Goal: Task Accomplishment & Management: Use online tool/utility

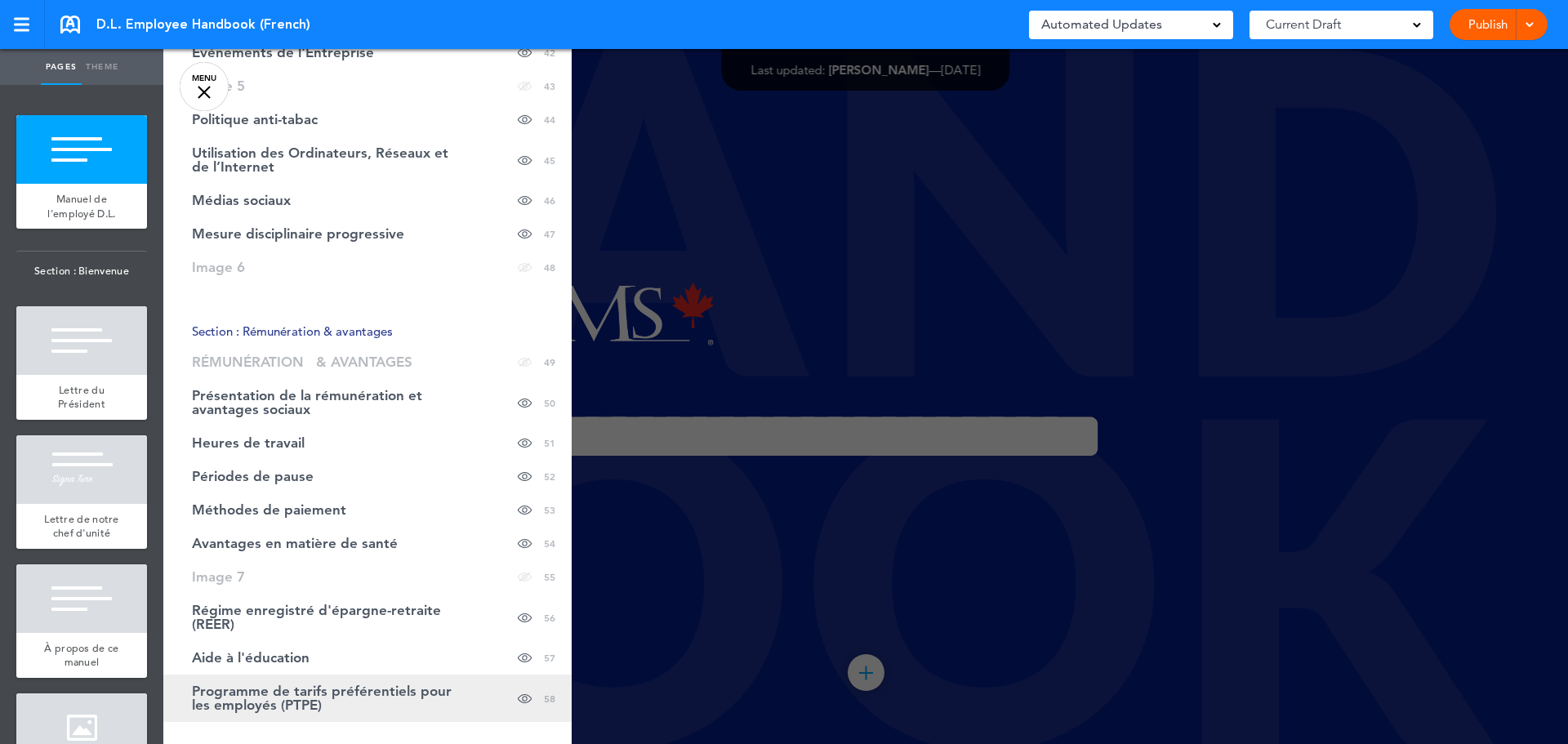
scroll to position [1960, 0]
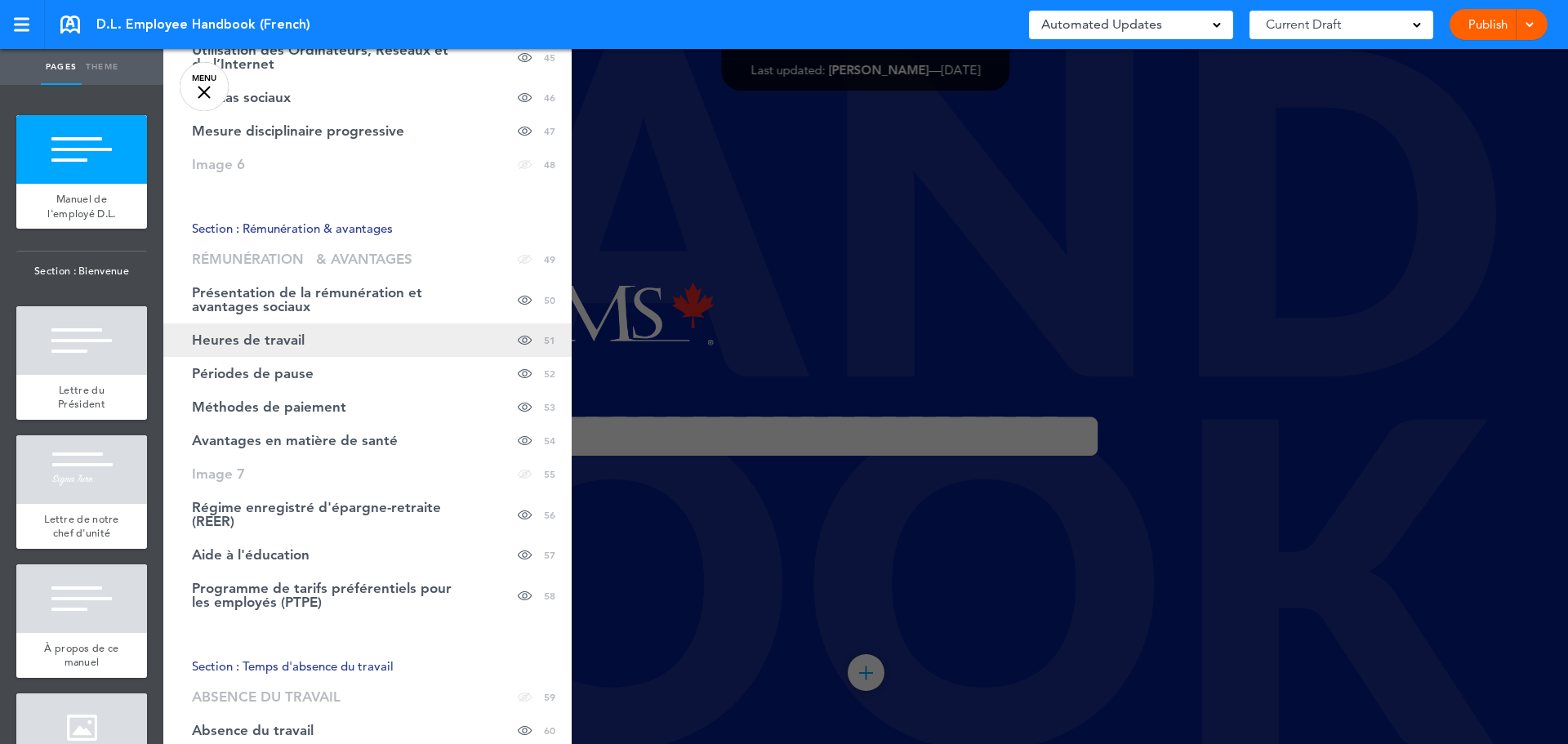
click at [256, 346] on span "Heures de travail" at bounding box center [248, 340] width 113 height 14
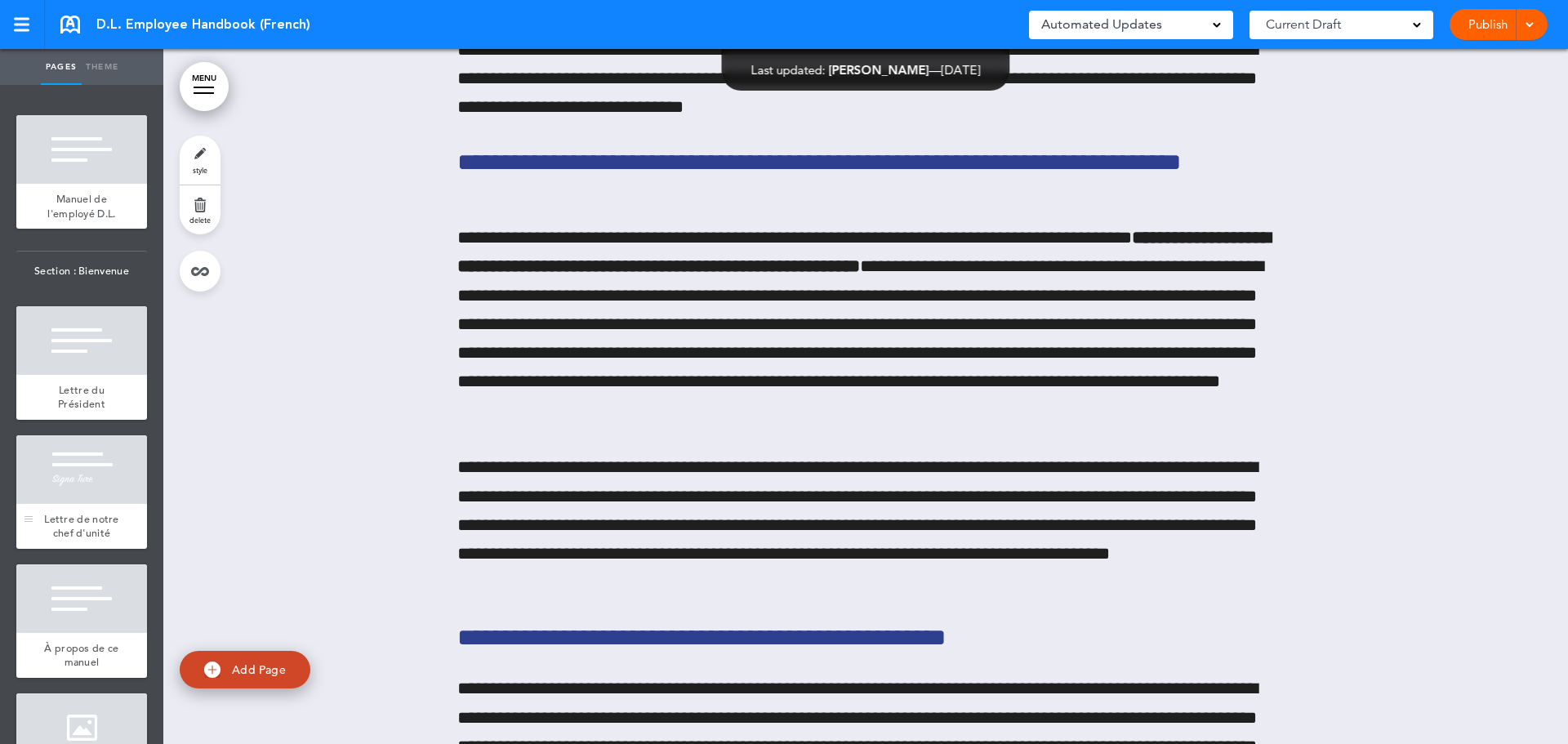
scroll to position [87496, 0]
click at [197, 96] on link "MENU" at bounding box center [204, 86] width 49 height 49
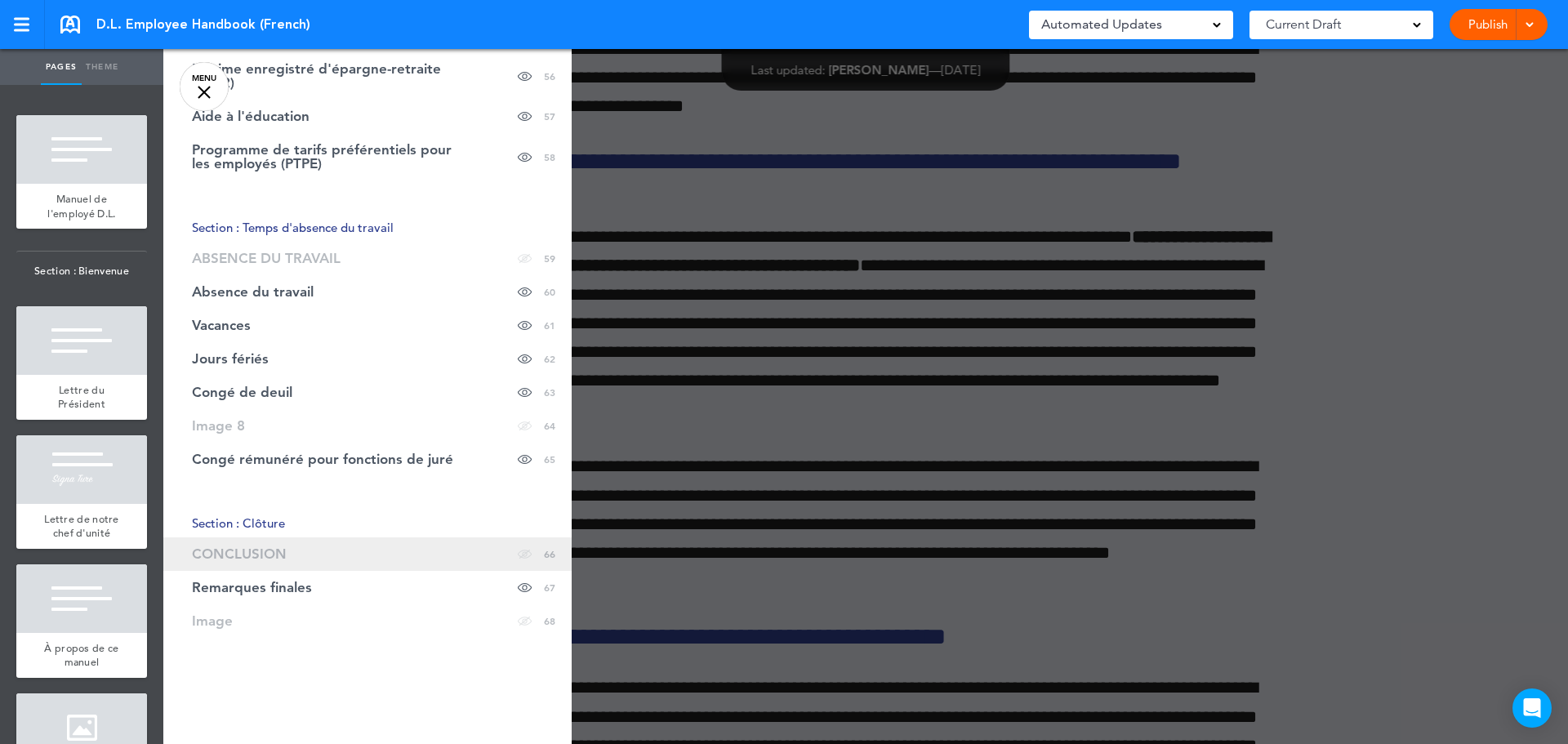
scroll to position [2406, 0]
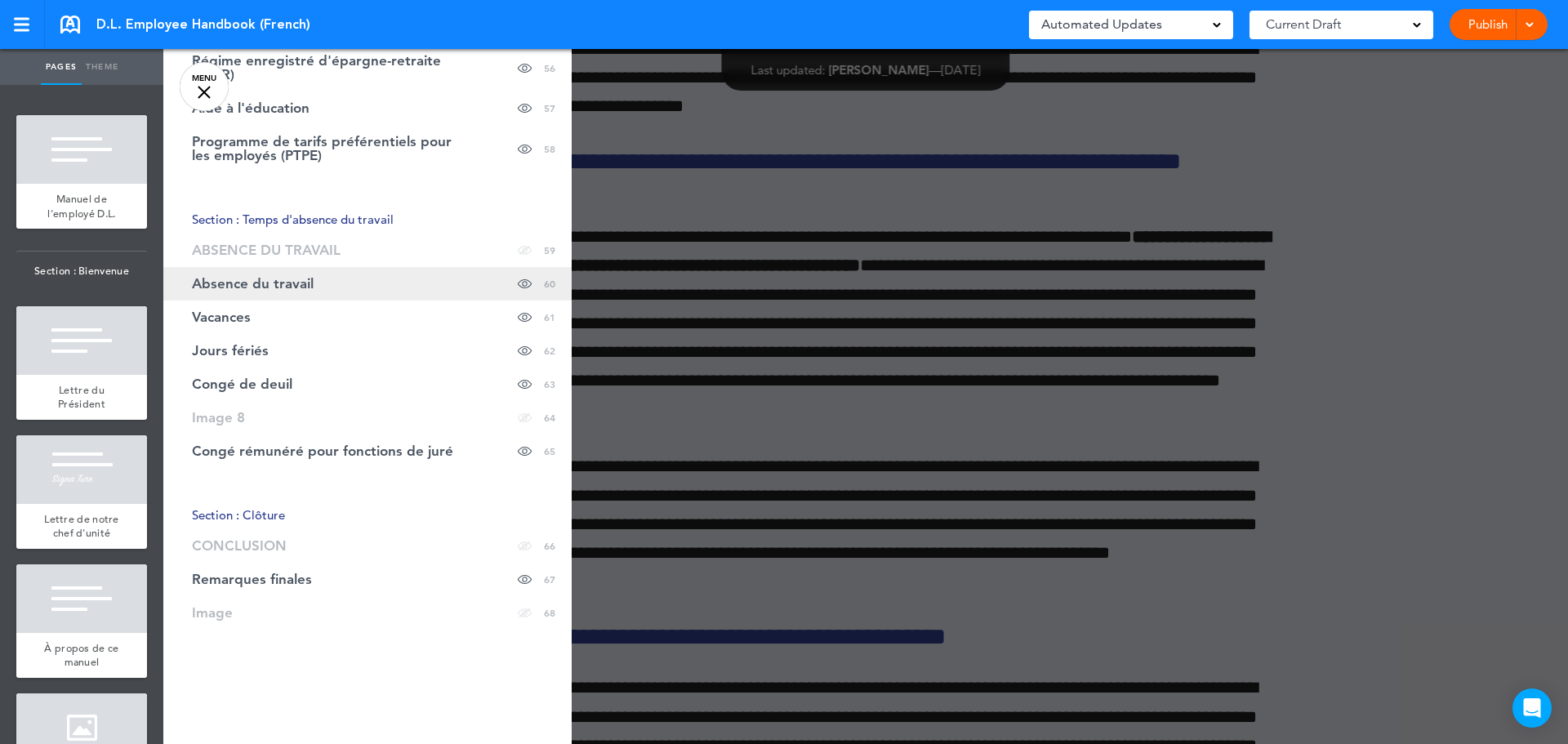
click at [255, 274] on link "Absence du travail Hide page in table of contents 60" at bounding box center [367, 283] width 408 height 33
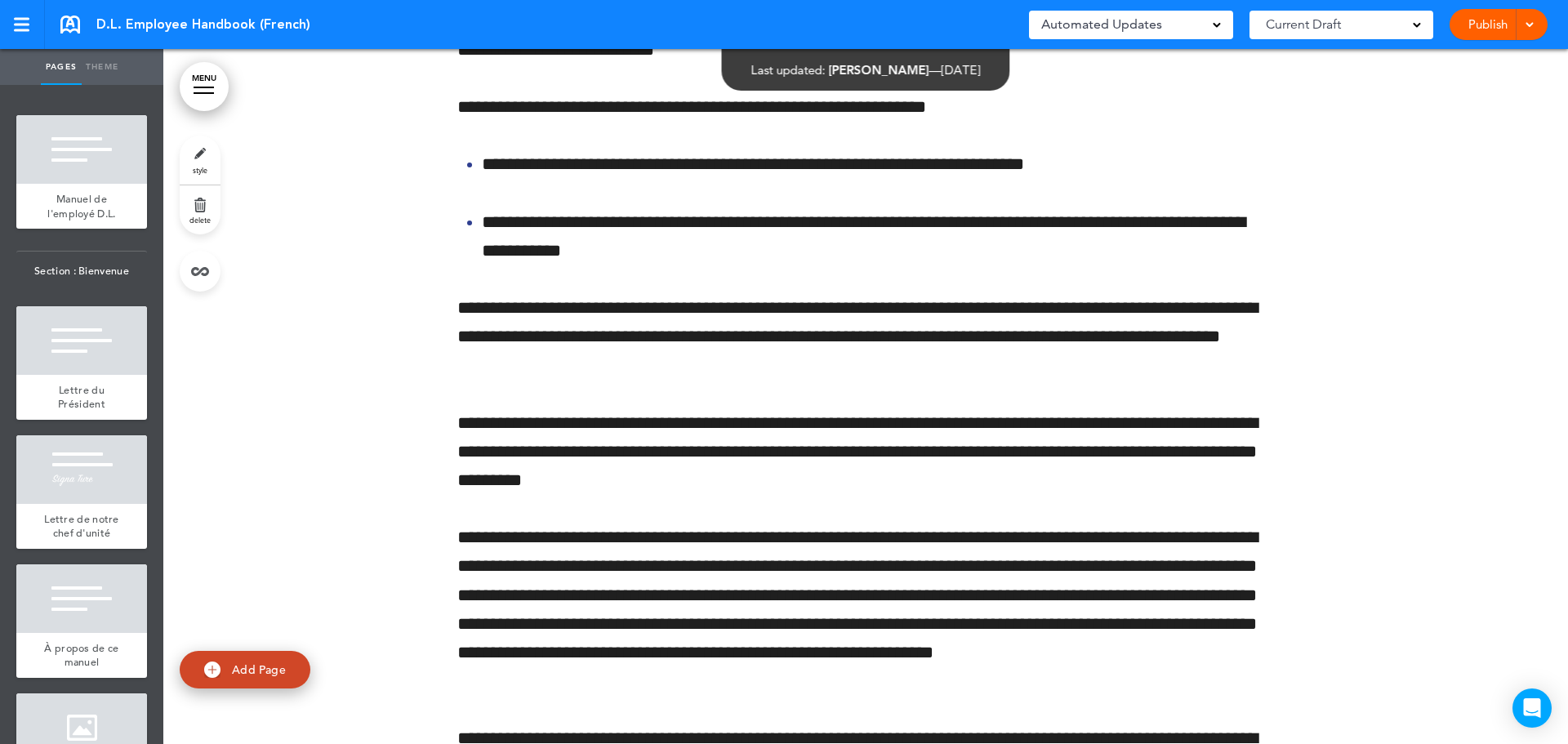
scroll to position [98851, 0]
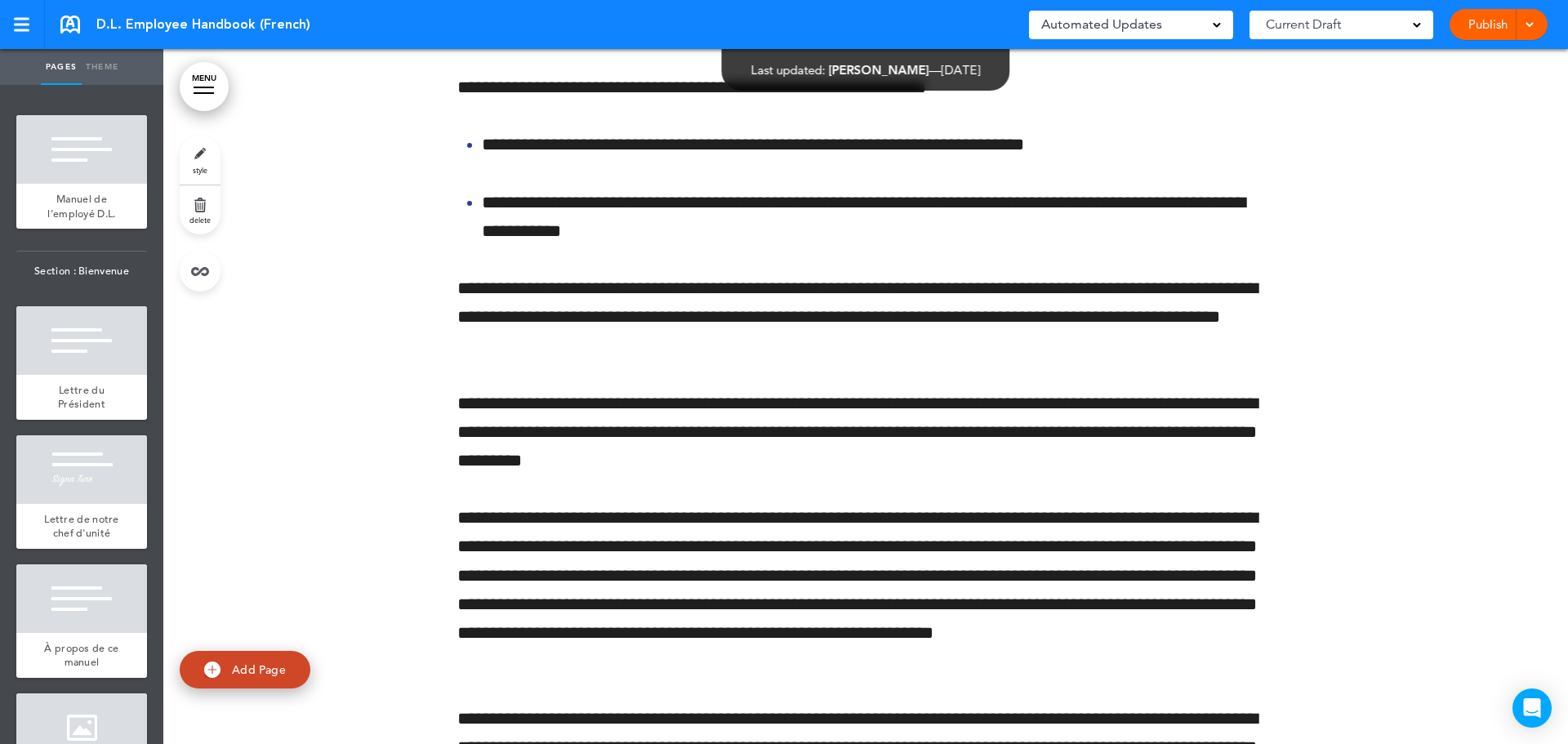
click at [1497, 21] on link "Publish" at bounding box center [1488, 24] width 52 height 31
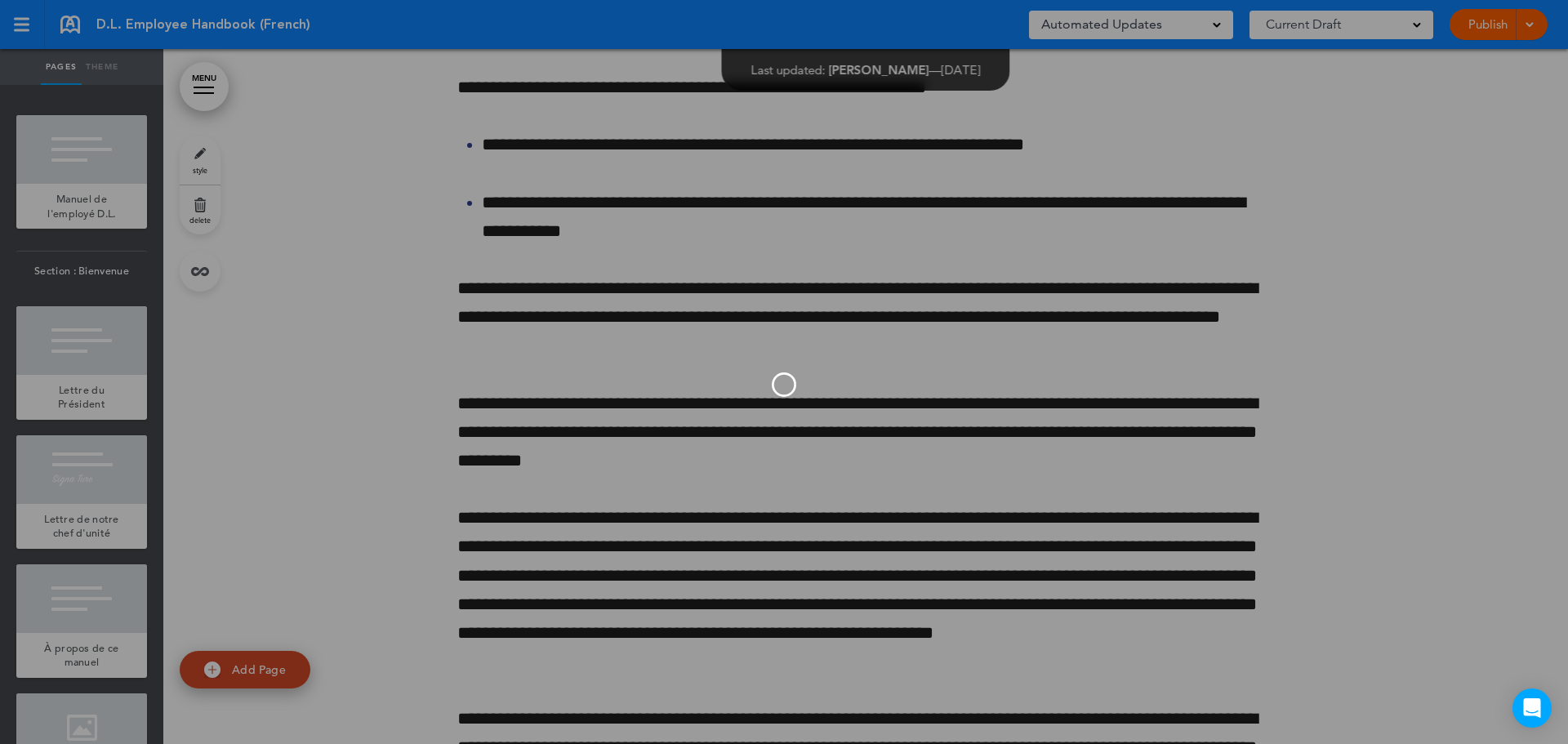
scroll to position [0, 0]
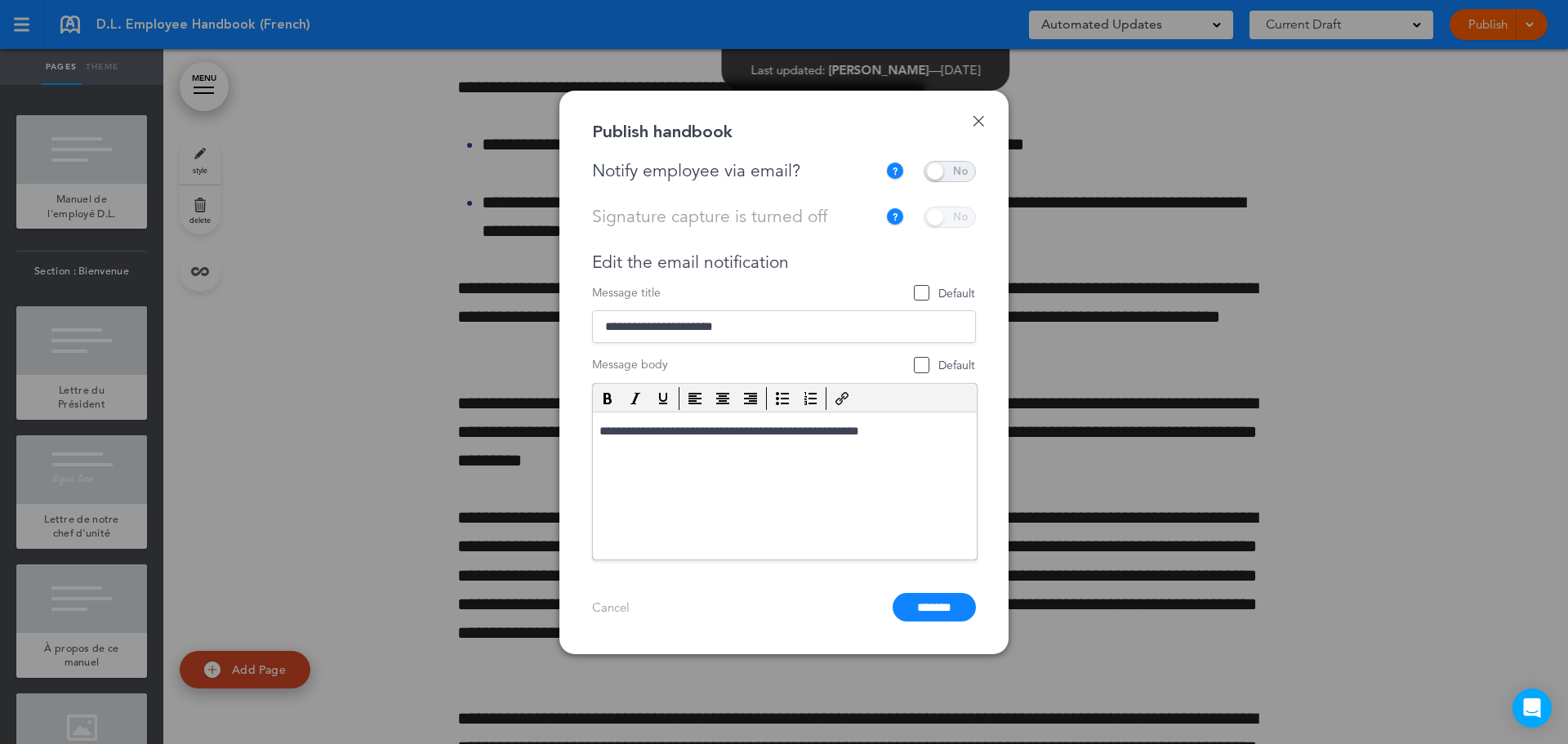
click at [977, 122] on link "Done" at bounding box center [978, 121] width 12 height 12
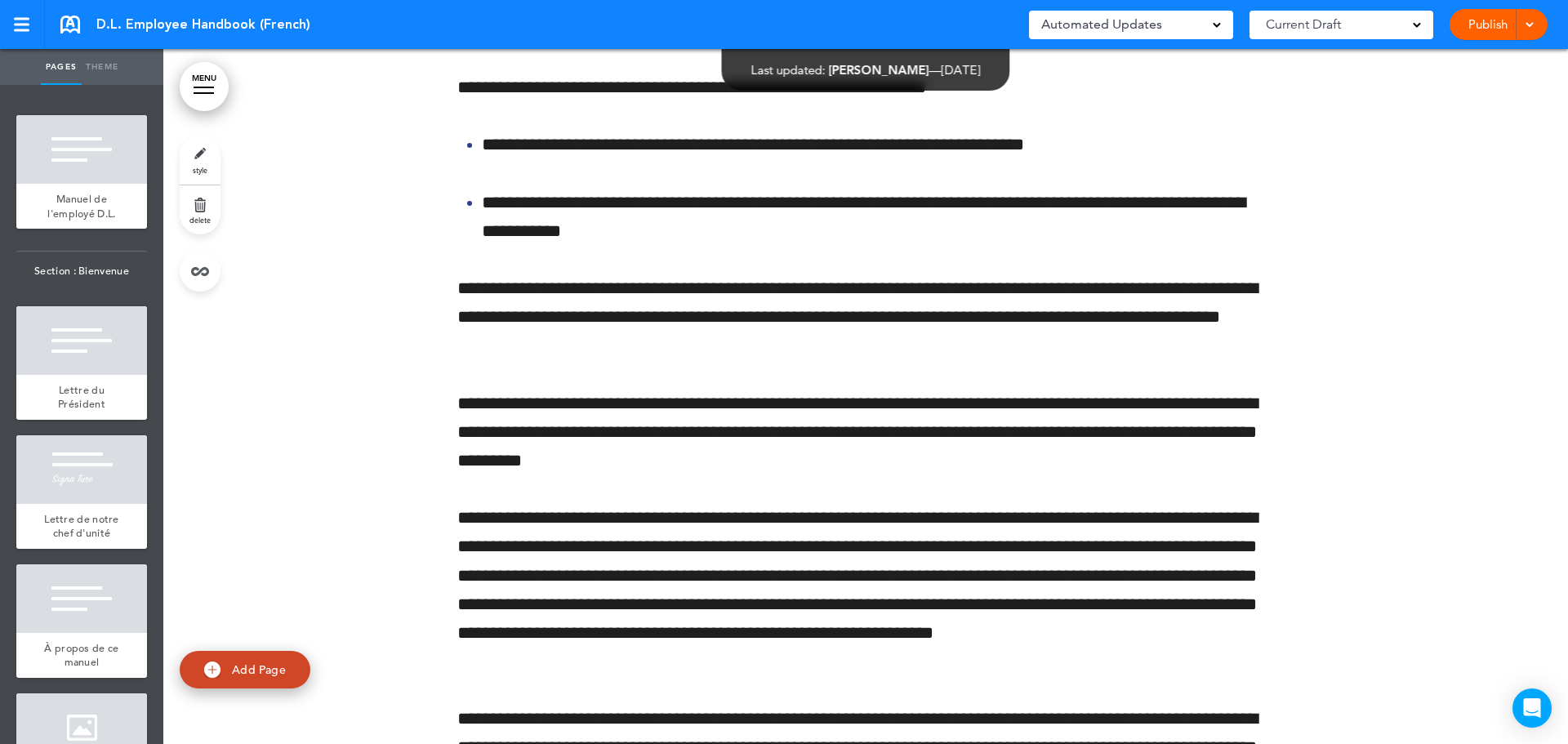
click at [1530, 28] on span at bounding box center [1530, 23] width 11 height 11
click at [1473, 57] on li "Publish" at bounding box center [1474, 61] width 146 height 37
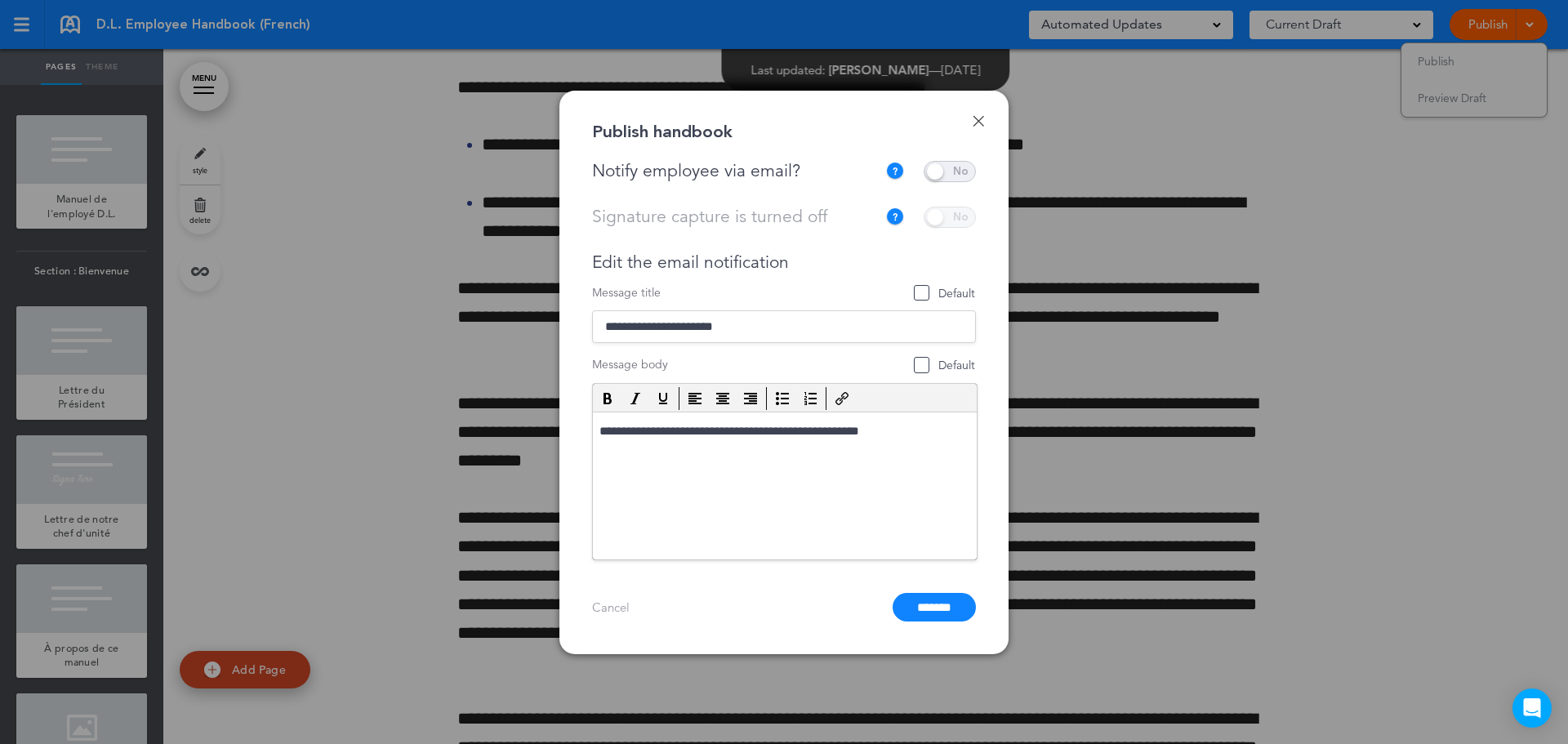
drag, startPoint x: 964, startPoint y: 170, endPoint x: 927, endPoint y: 170, distance: 37.0
click at [927, 170] on span at bounding box center [950, 171] width 53 height 21
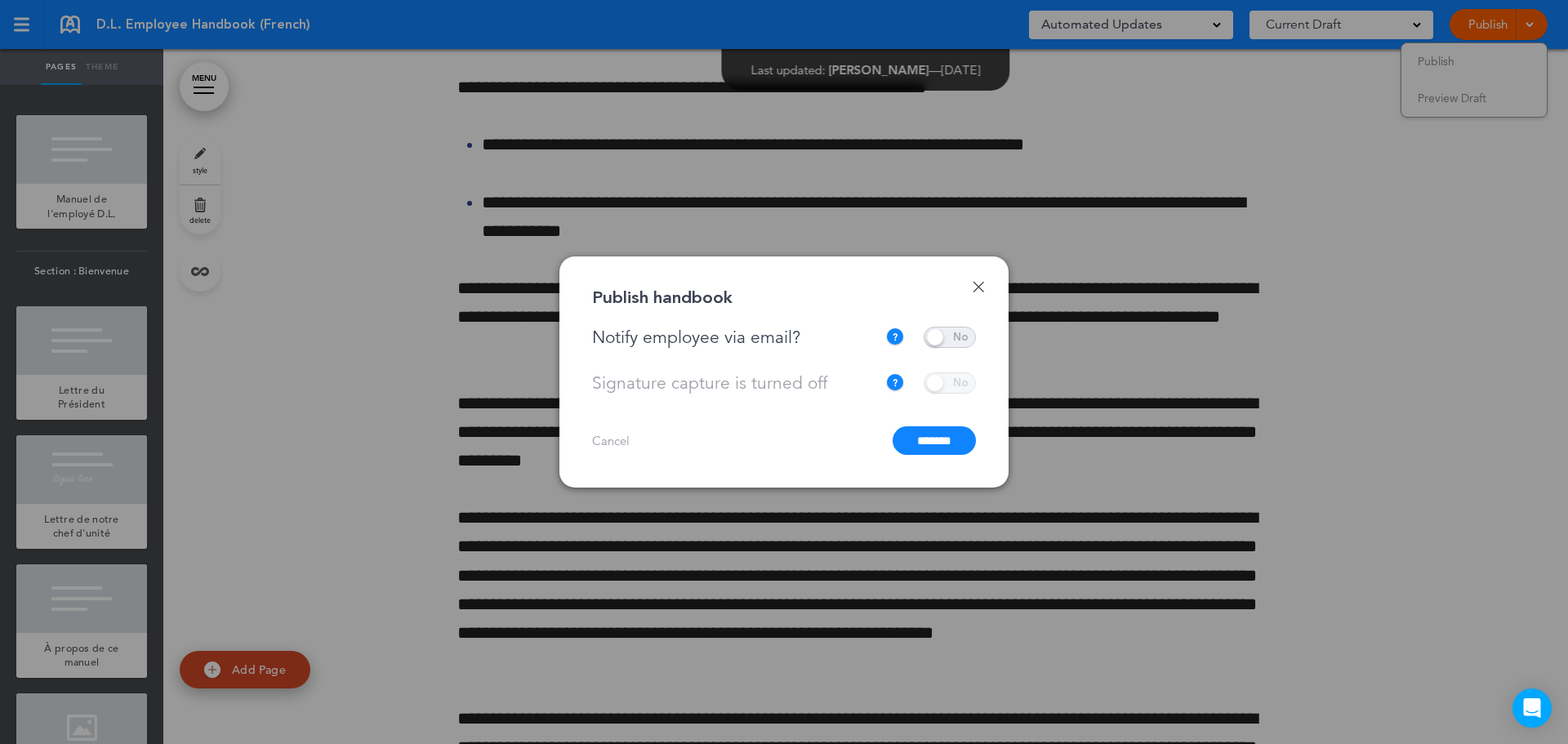
click at [936, 441] on input "*******" at bounding box center [934, 440] width 83 height 29
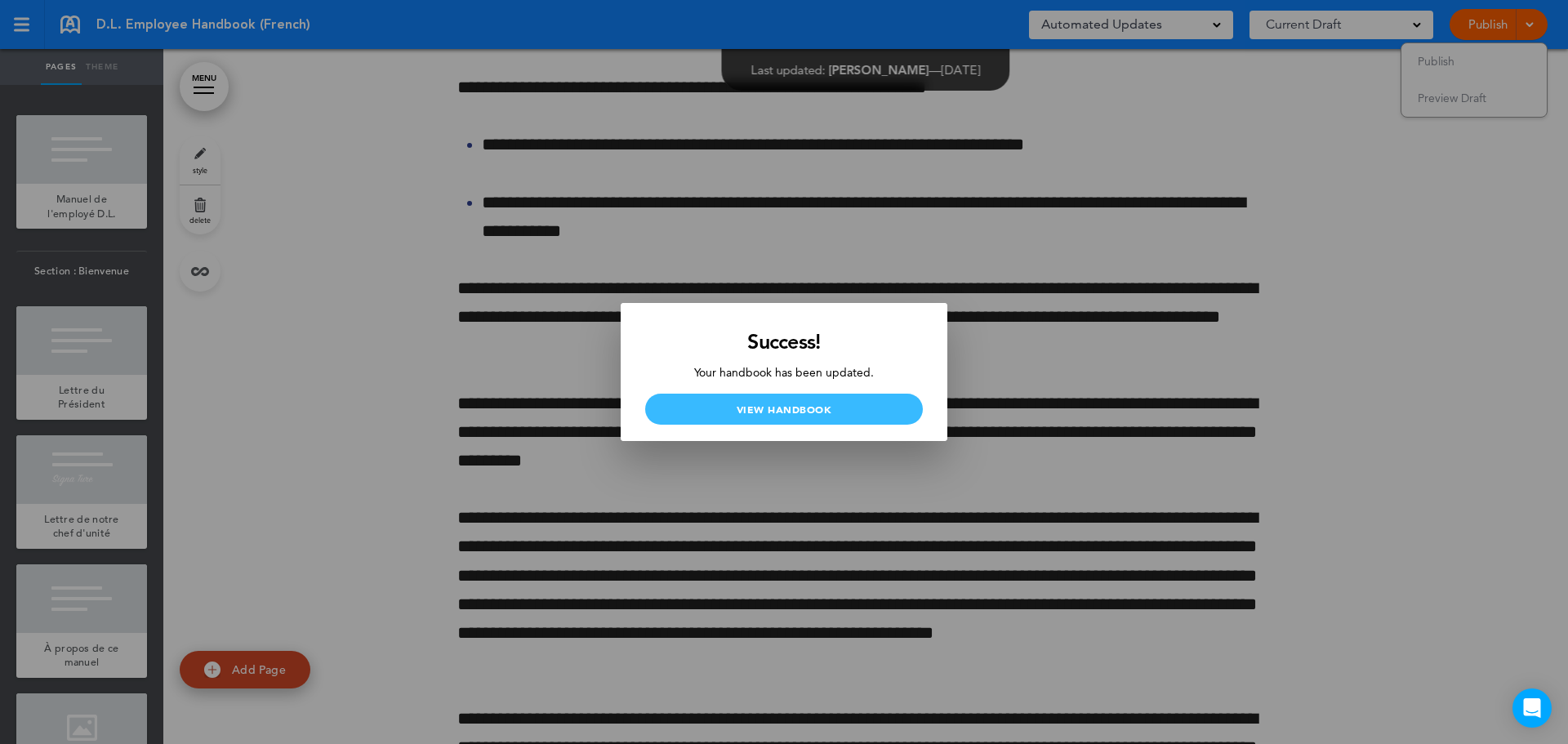
click at [835, 402] on link "View Handbook" at bounding box center [784, 409] width 278 height 31
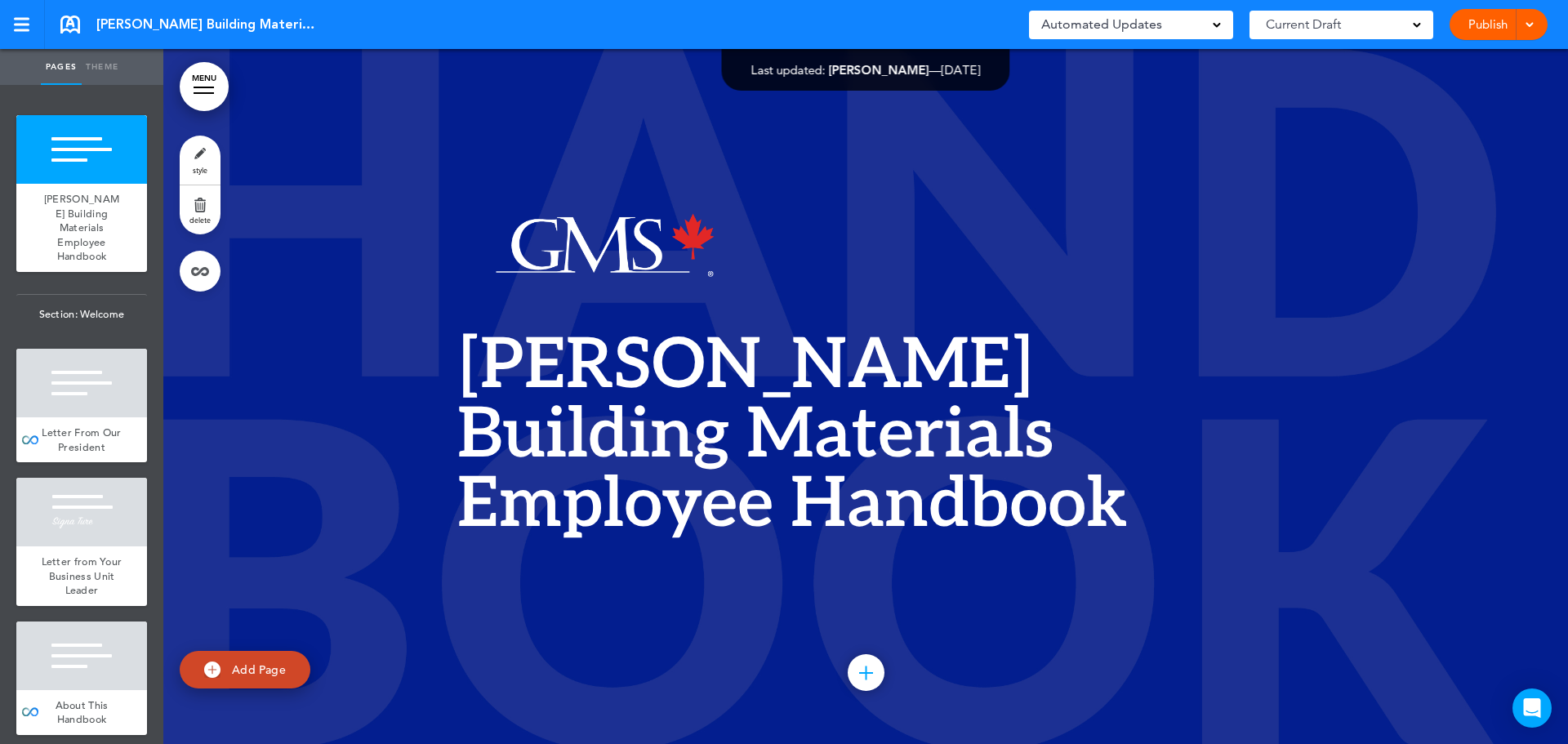
click at [1531, 26] on span at bounding box center [1530, 23] width 11 height 11
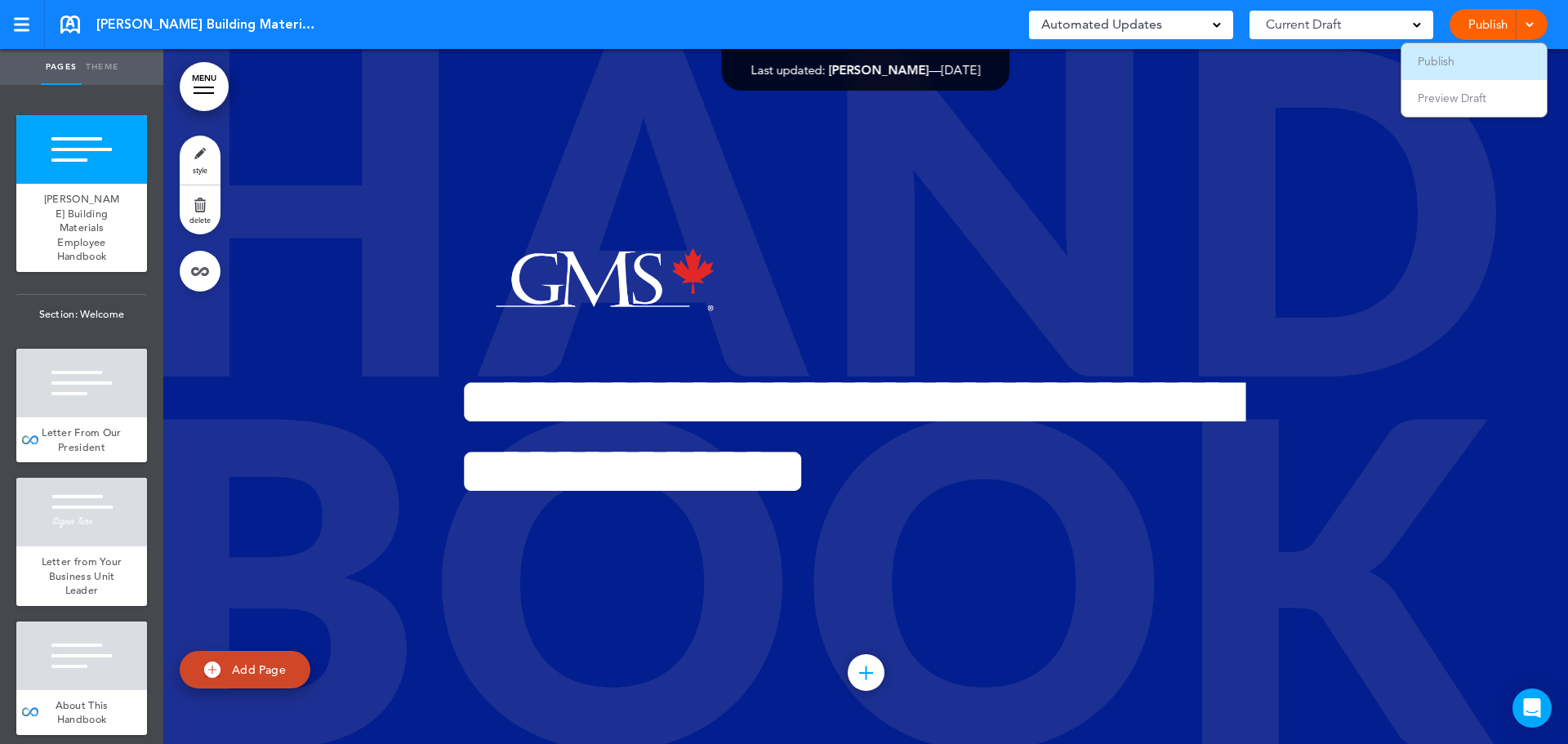
click at [1470, 57] on li "Publish" at bounding box center [1474, 61] width 146 height 37
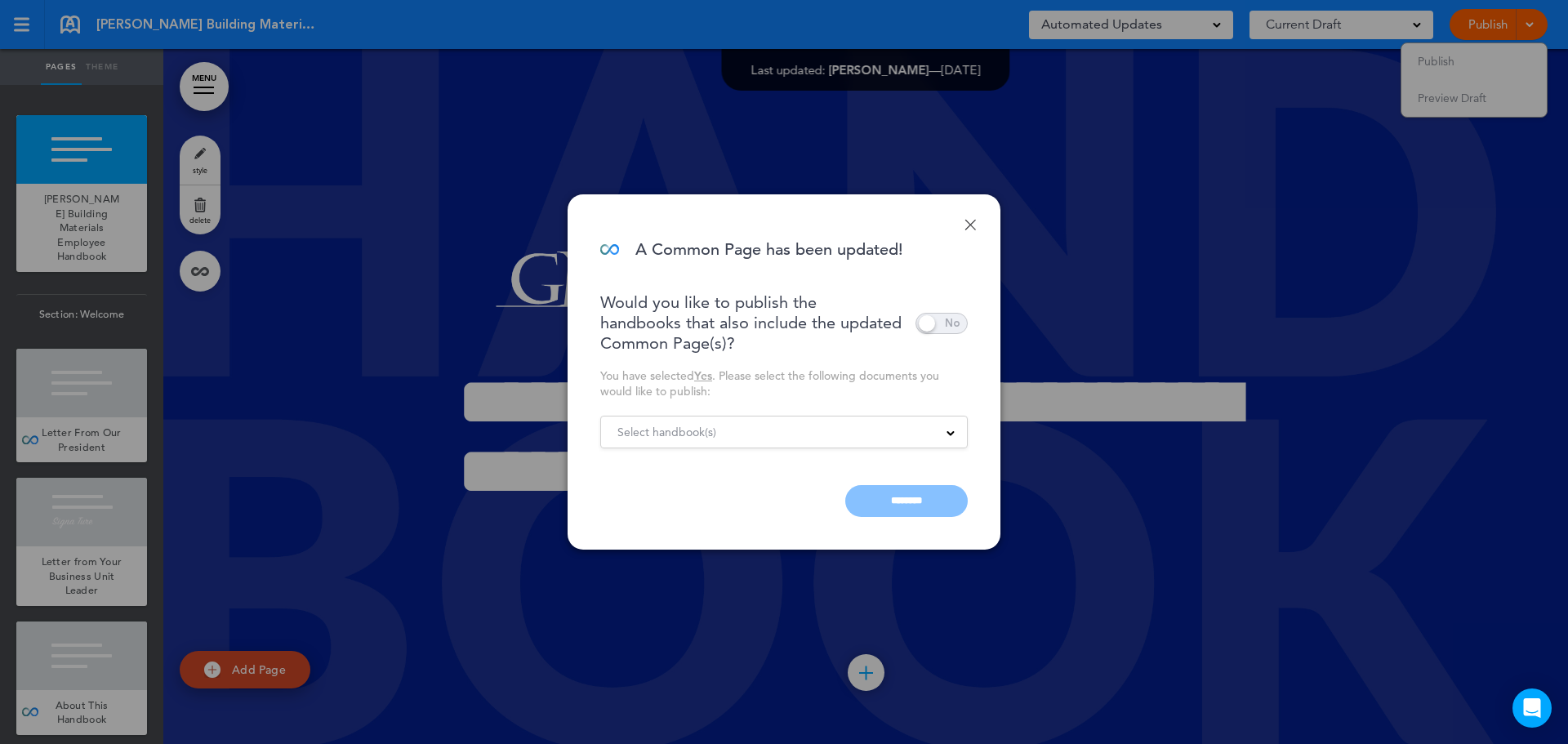
click at [950, 423] on div "Select handbook(s)" at bounding box center [784, 432] width 366 height 18
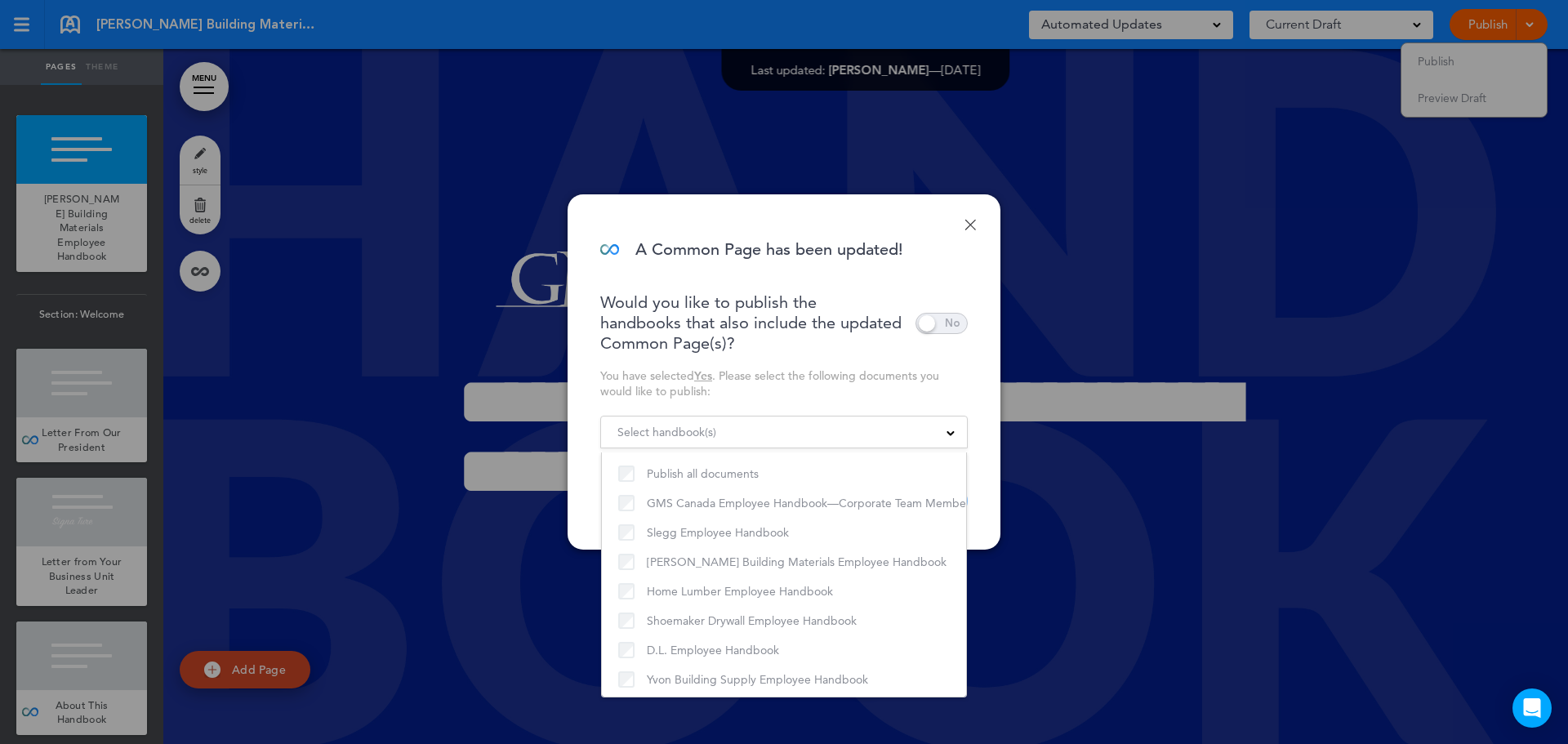
click at [1086, 427] on div at bounding box center [784, 372] width 1568 height 744
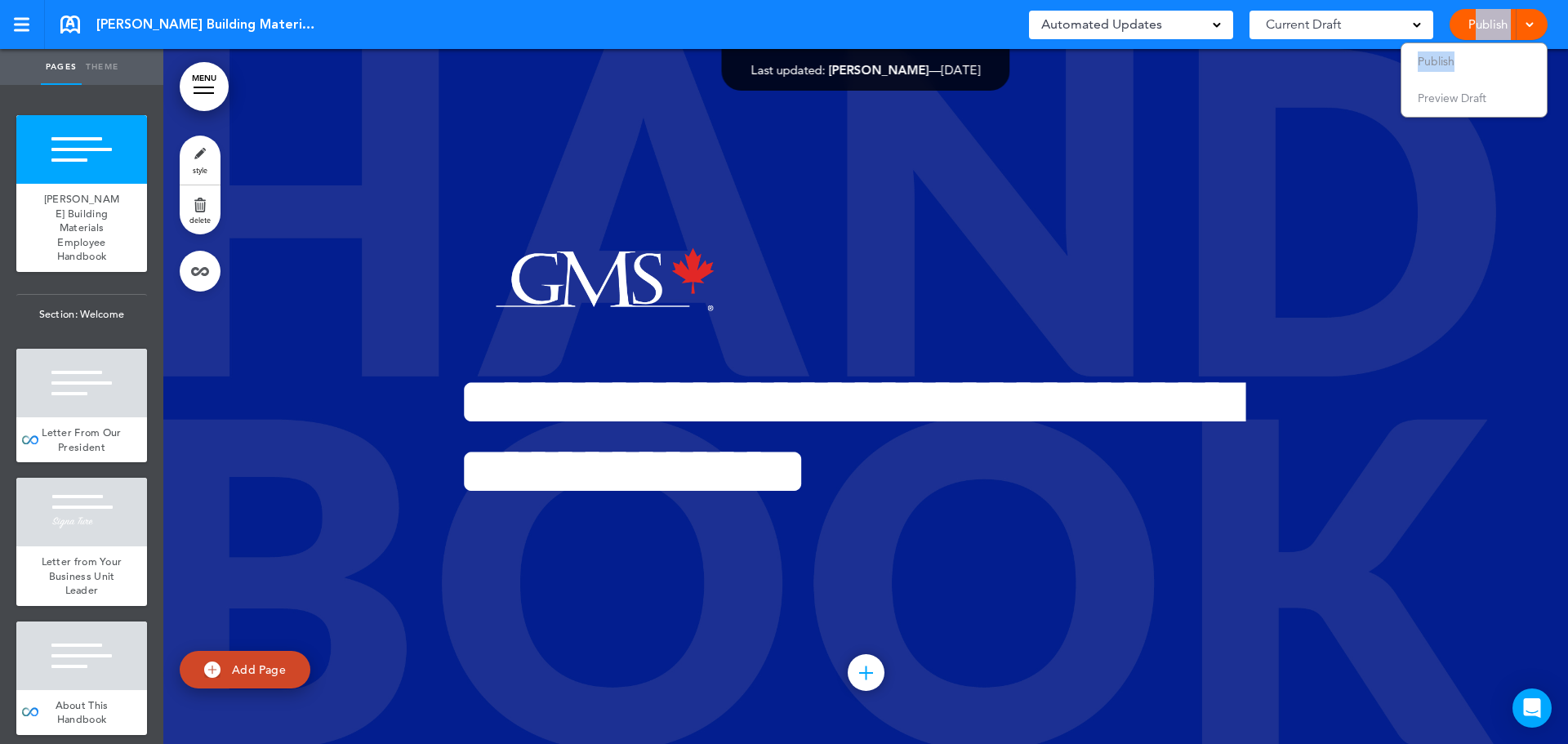
drag, startPoint x: 1471, startPoint y: 56, endPoint x: 1476, endPoint y: 22, distance: 34.4
click at [1476, 22] on div "Publish Publish Preview Draft" at bounding box center [1499, 24] width 98 height 31
click at [1519, 24] on div at bounding box center [1527, 24] width 16 height 31
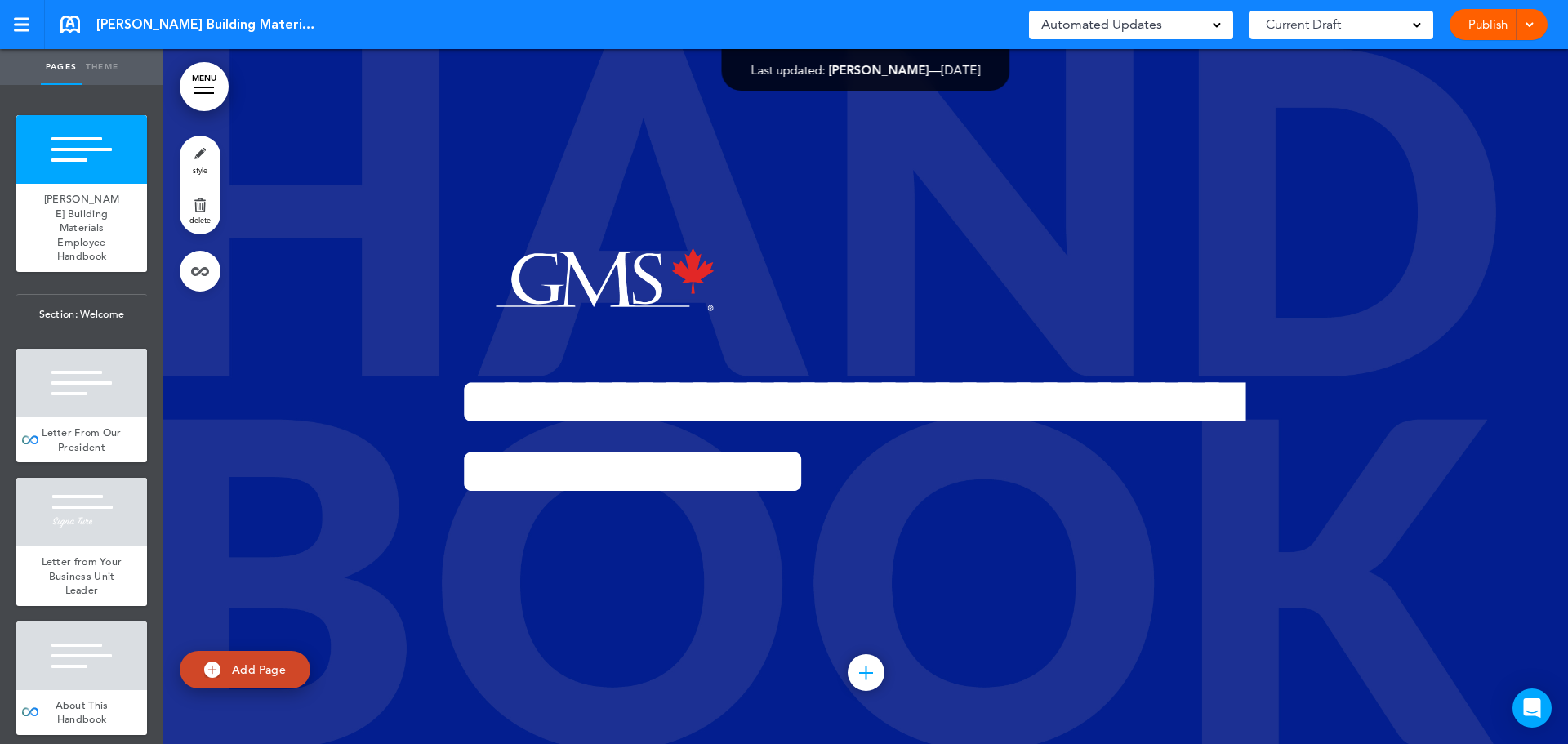
click at [1527, 22] on span at bounding box center [1530, 23] width 11 height 11
click at [1459, 60] on li "Publish" at bounding box center [1474, 61] width 146 height 37
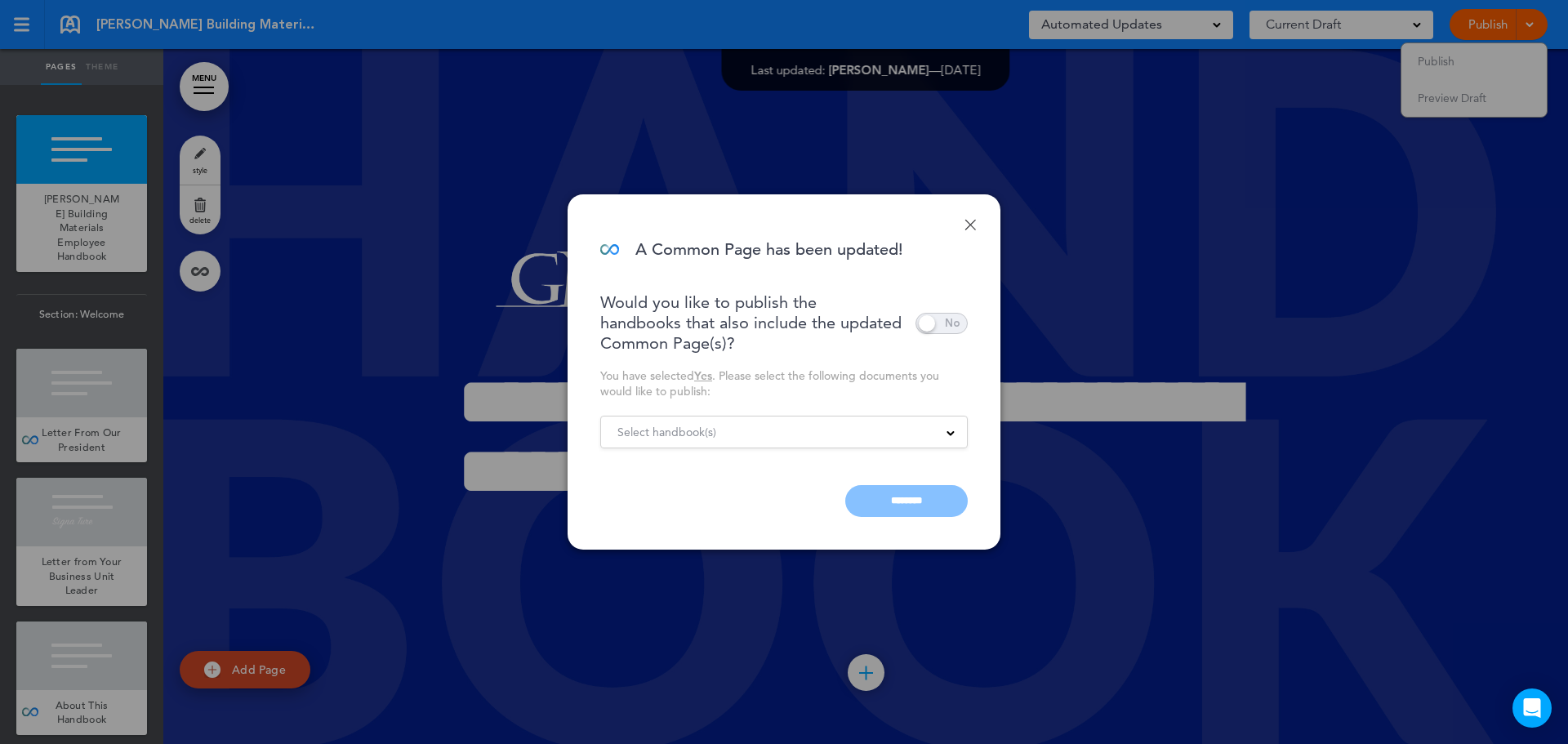
click at [953, 428] on span at bounding box center [951, 431] width 8 height 8
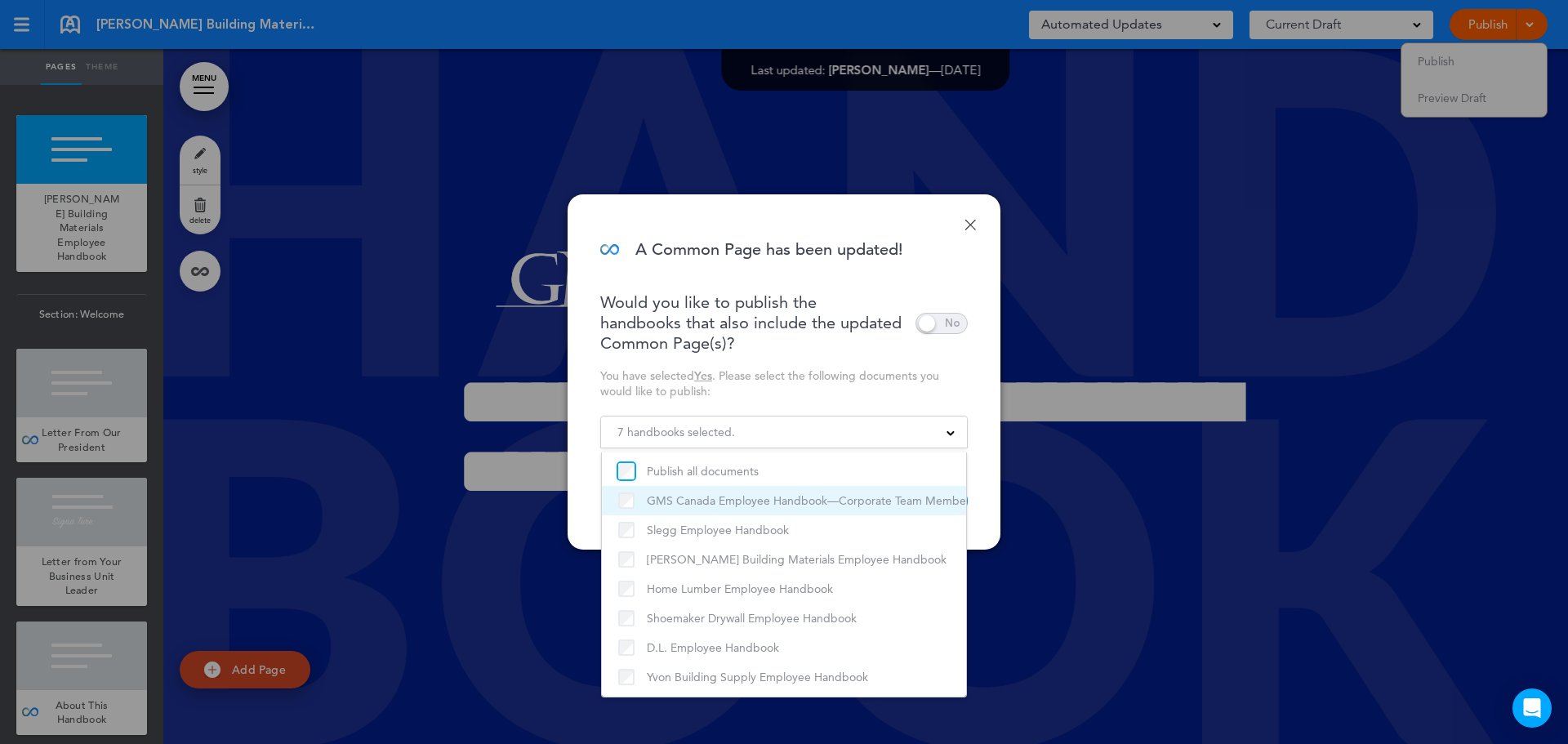
scroll to position [4, 0]
click at [957, 378] on div "You have selected Yes . Please select the following documents you would like to…" at bounding box center [784, 383] width 367 height 31
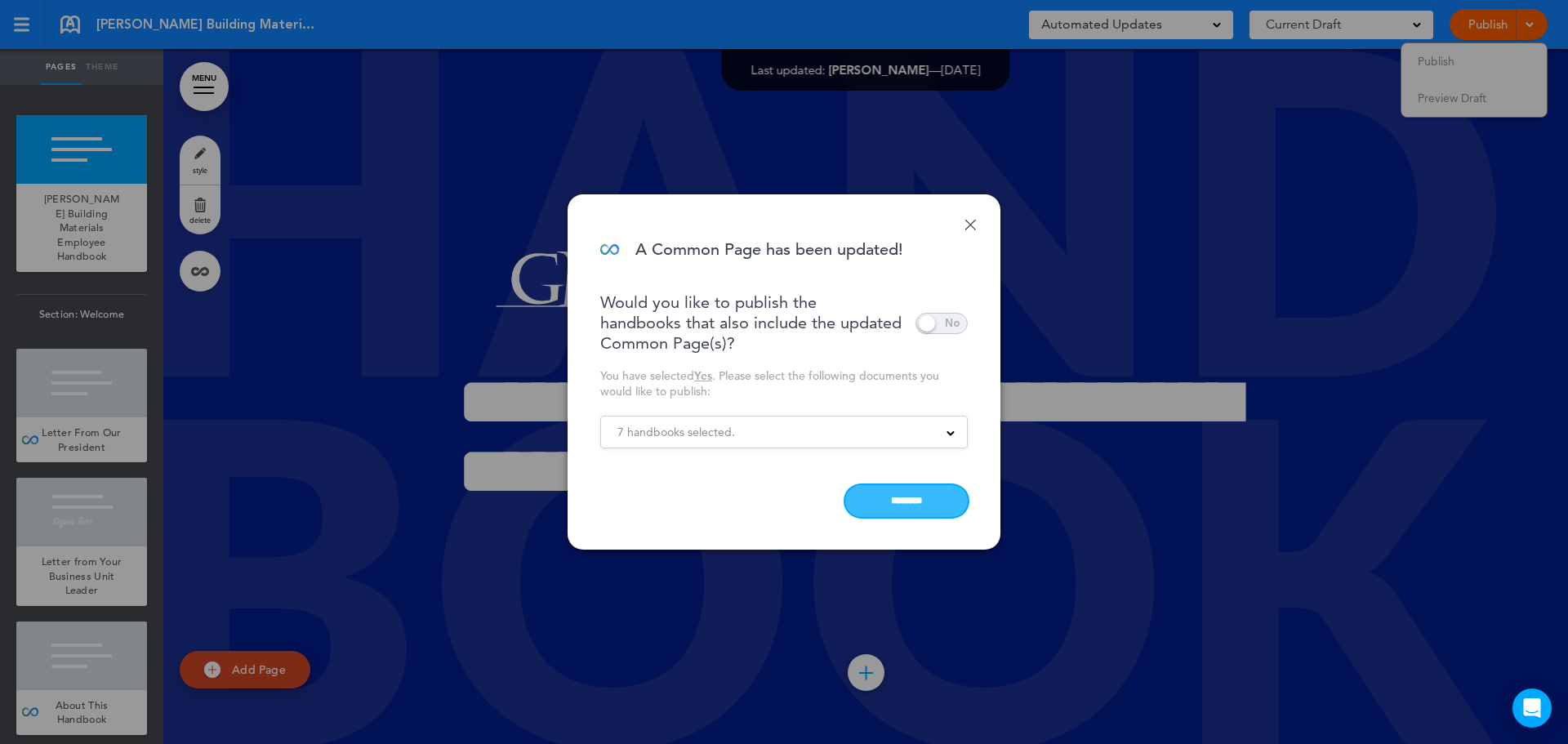
click at [903, 497] on input "********" at bounding box center [906, 501] width 122 height 32
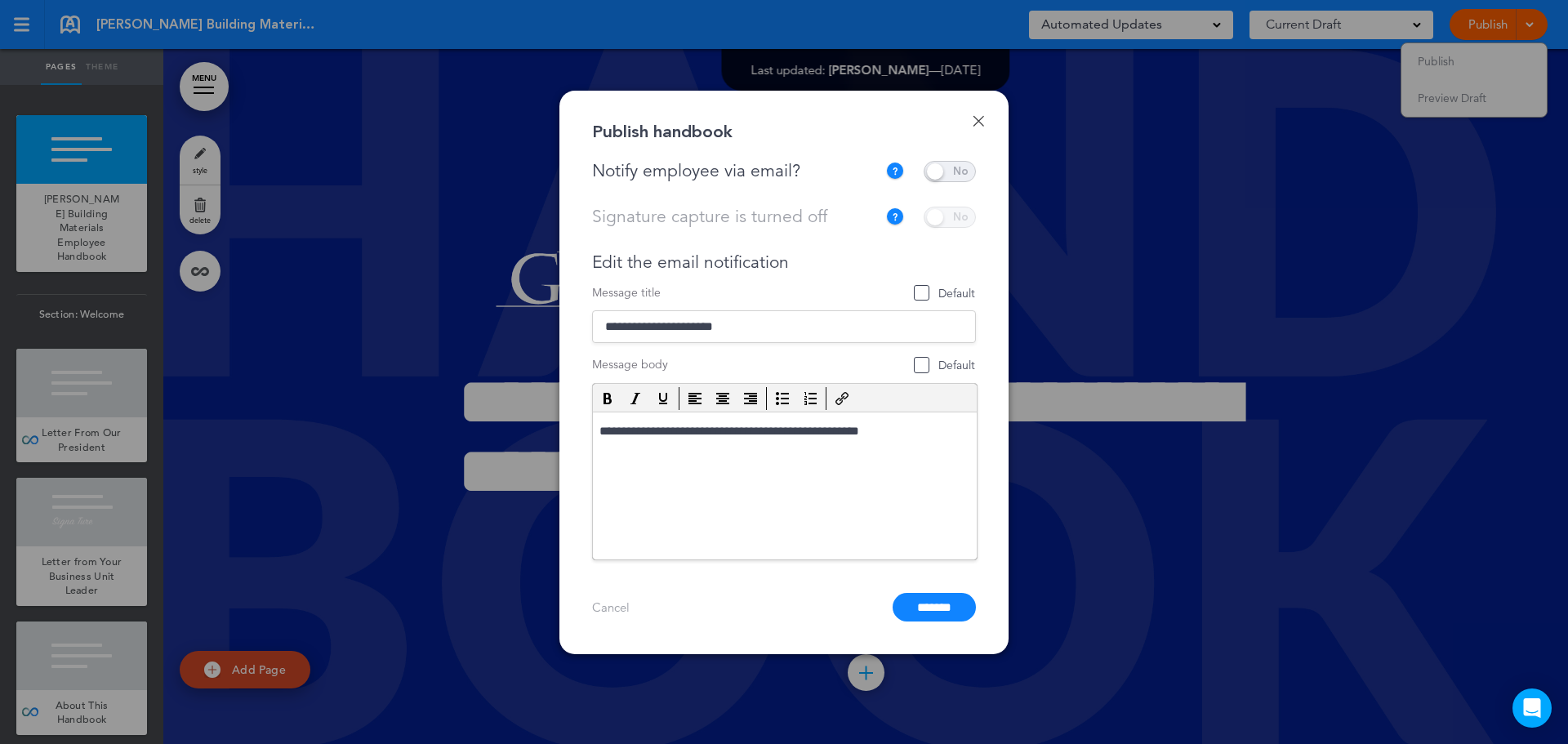
click at [968, 170] on span at bounding box center [950, 171] width 53 height 21
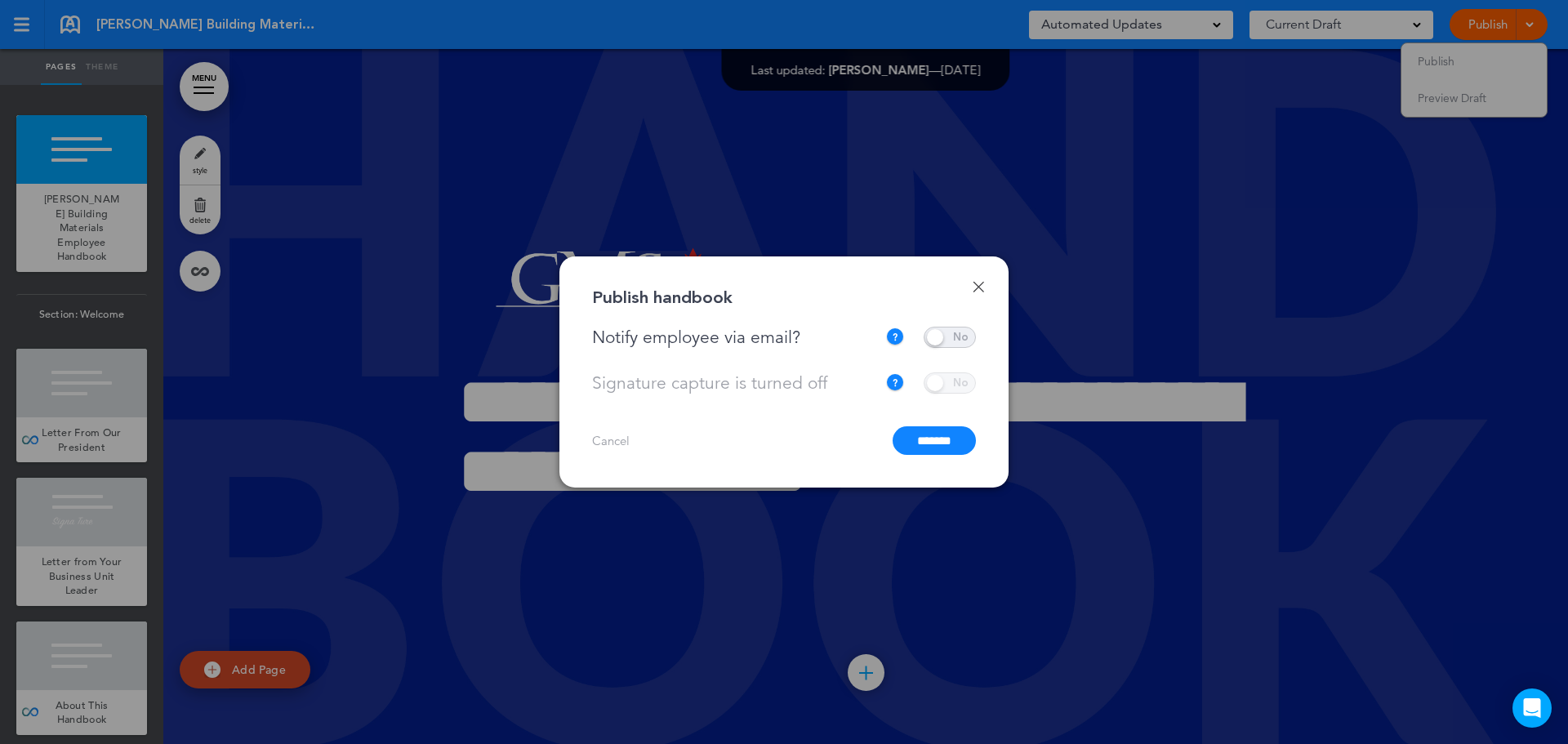
click at [945, 439] on input "*******" at bounding box center [934, 440] width 83 height 29
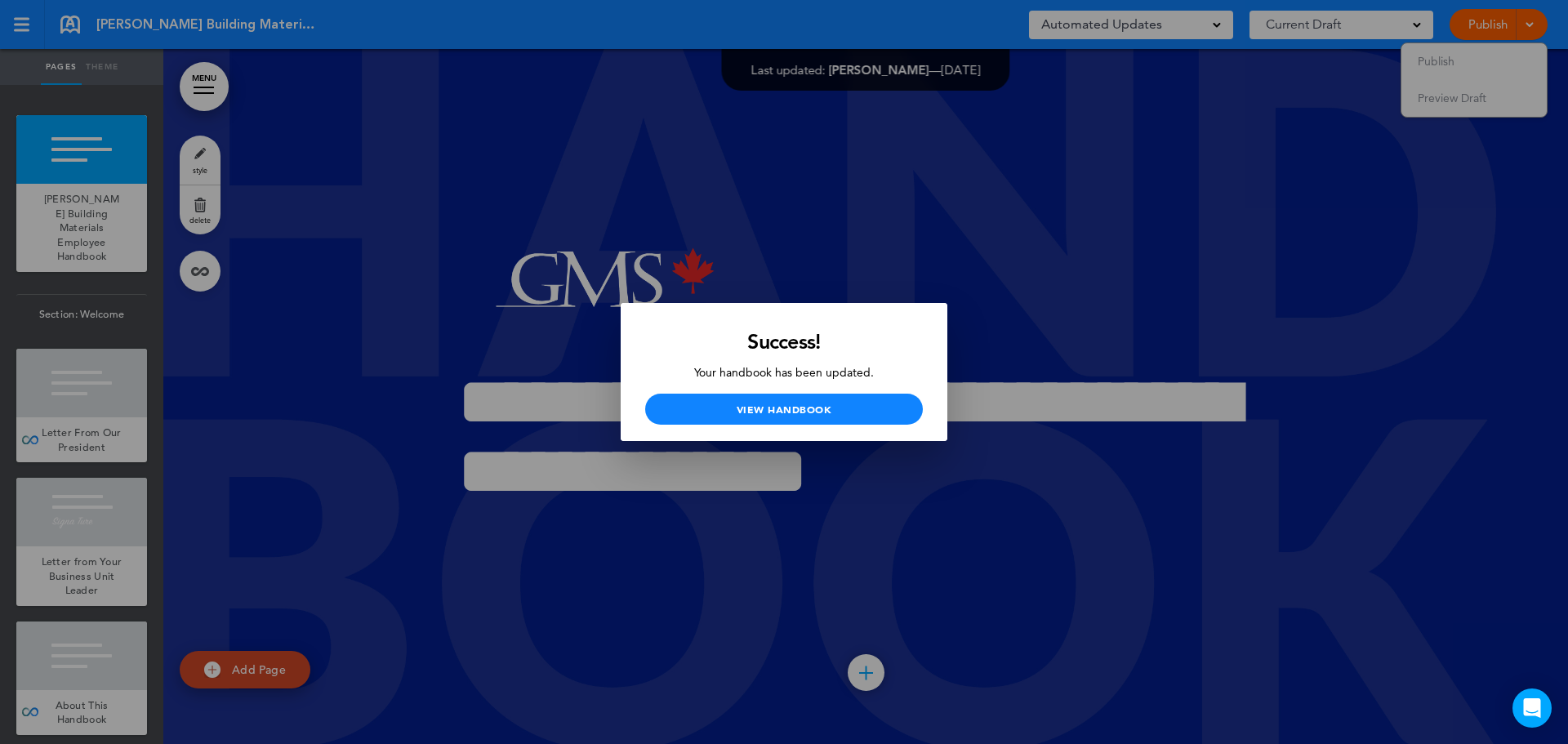
click at [1285, 133] on div at bounding box center [784, 372] width 1568 height 744
